Goal: Information Seeking & Learning: Learn about a topic

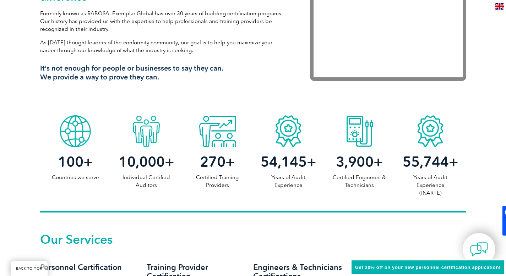
scroll to position [357, 0]
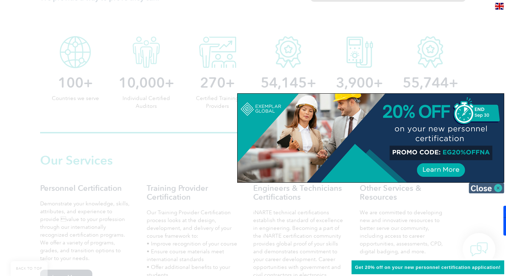
click at [483, 185] on img at bounding box center [485, 188] width 35 height 11
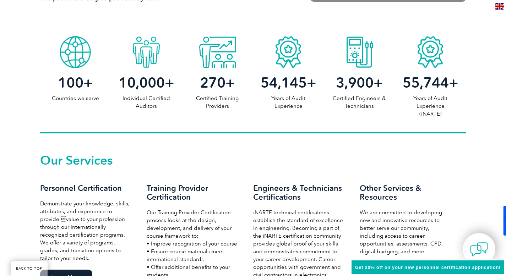
scroll to position [457, 0]
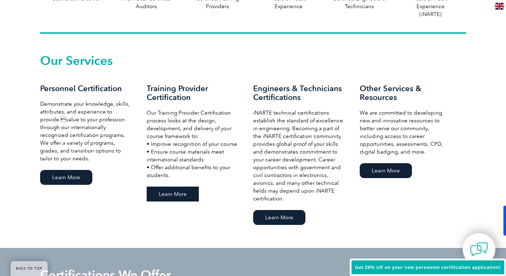
click at [175, 192] on link "Learn More" at bounding box center [173, 194] width 52 height 15
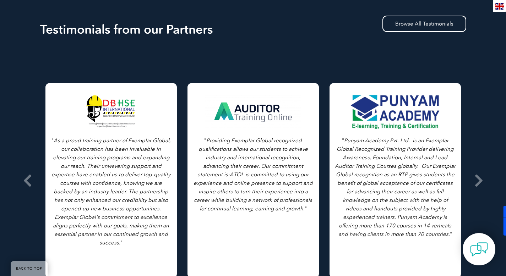
scroll to position [951, 0]
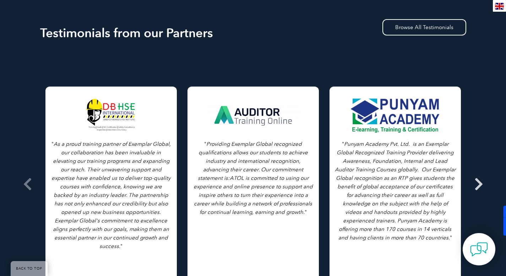
click at [479, 184] on icon at bounding box center [478, 184] width 9 height 0
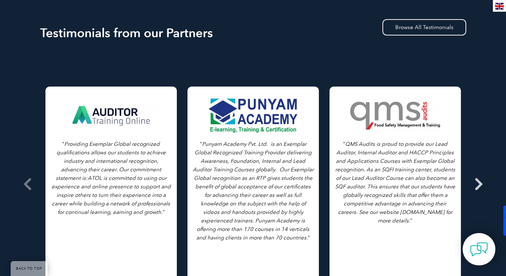
click at [480, 184] on icon at bounding box center [478, 184] width 9 height 0
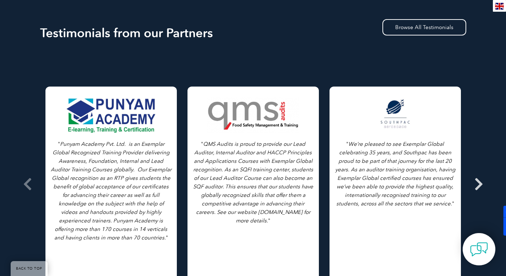
click at [481, 184] on icon at bounding box center [478, 184] width 9 height 0
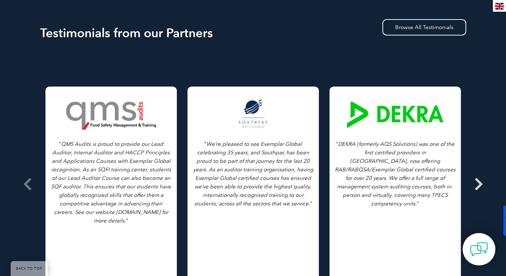
click at [481, 184] on icon at bounding box center [478, 184] width 9 height 0
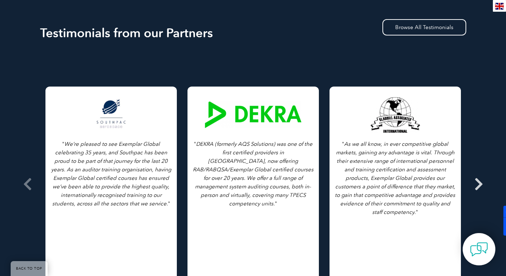
click at [481, 184] on icon at bounding box center [478, 184] width 9 height 0
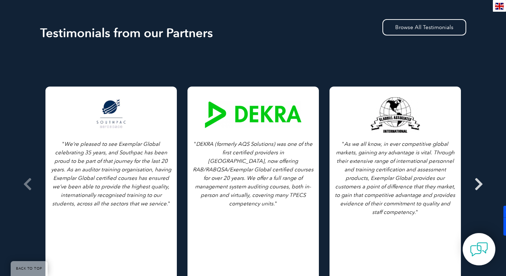
click at [481, 184] on icon at bounding box center [478, 184] width 9 height 0
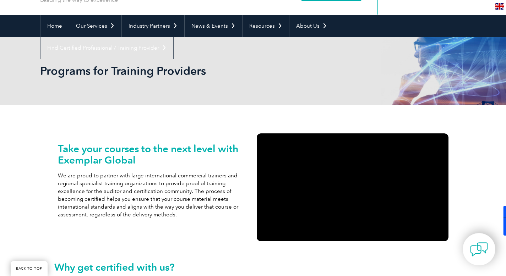
scroll to position [0, 0]
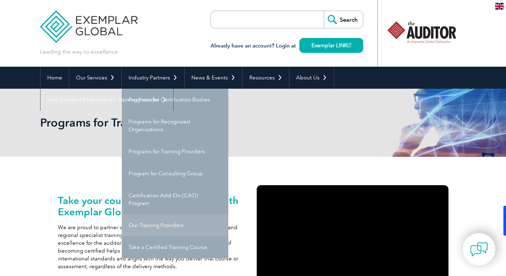
click at [160, 222] on link "Our Training Providers" at bounding box center [175, 225] width 106 height 22
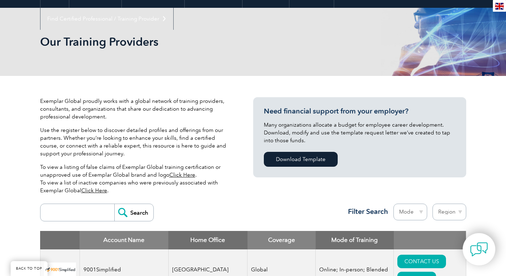
scroll to position [82, 0]
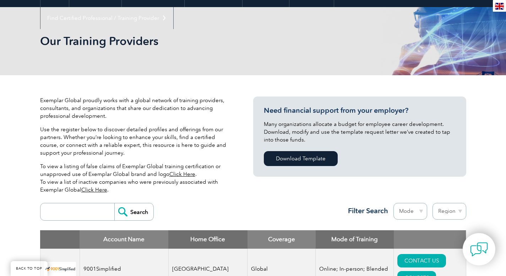
click at [96, 214] on input "search" at bounding box center [79, 211] width 70 height 17
type input "kvqa"
click at [142, 215] on input "Search" at bounding box center [133, 211] width 39 height 17
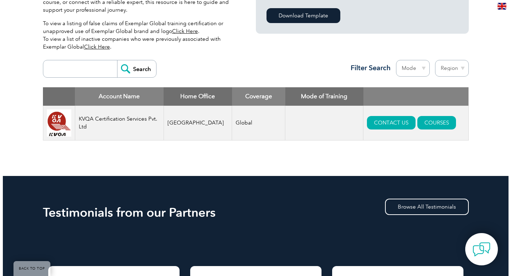
scroll to position [232, 0]
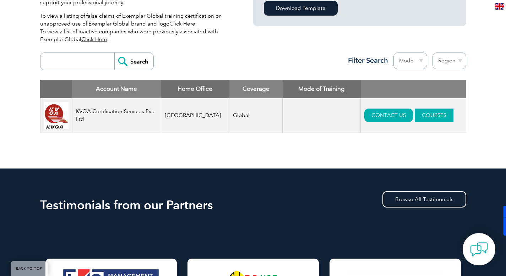
click at [426, 121] on link "COURSES" at bounding box center [433, 115] width 39 height 13
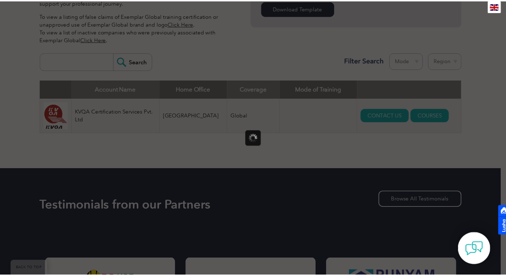
scroll to position [0, 0]
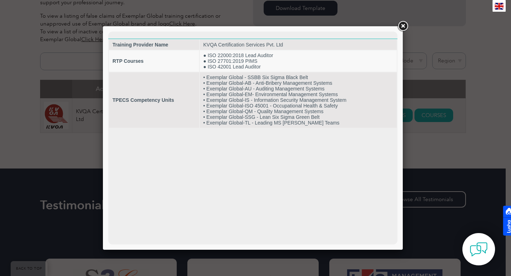
click at [406, 30] on link at bounding box center [402, 26] width 13 height 13
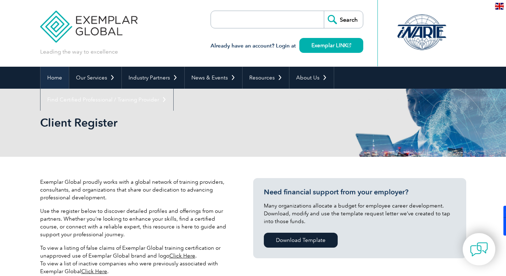
click at [63, 78] on link "Home" at bounding box center [54, 78] width 28 height 22
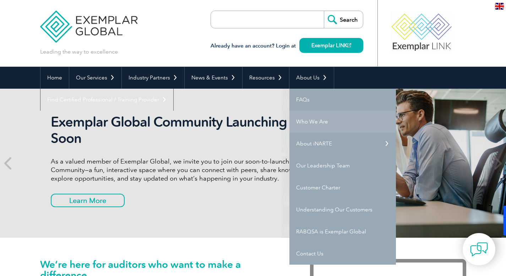
click at [310, 119] on link "Who We Are" at bounding box center [342, 122] width 106 height 22
